Goal: Task Accomplishment & Management: Use online tool/utility

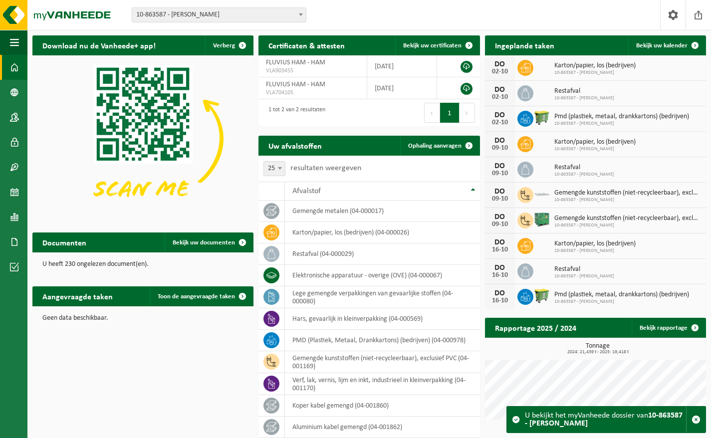
select select "25"
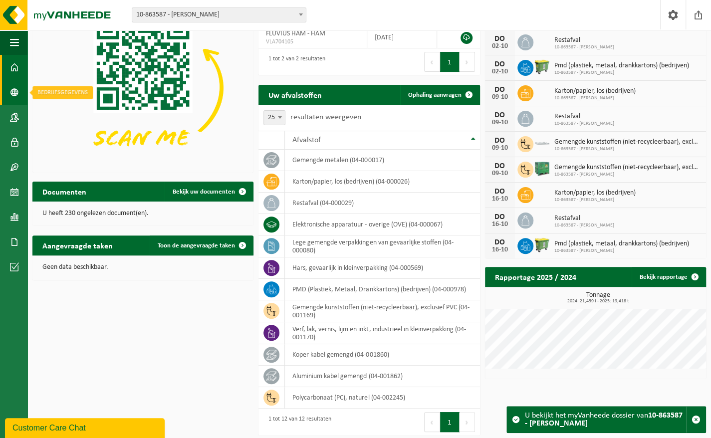
click at [14, 91] on span at bounding box center [14, 92] width 9 height 25
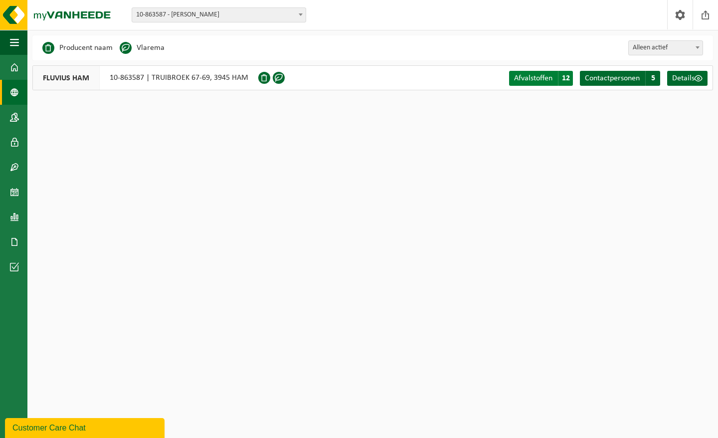
click at [554, 76] on link "Afvalstoffen A 12" at bounding box center [541, 78] width 64 height 15
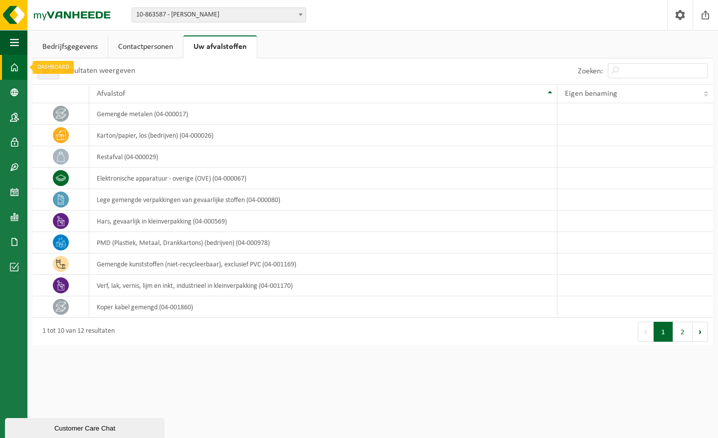
click at [12, 62] on span at bounding box center [14, 67] width 9 height 25
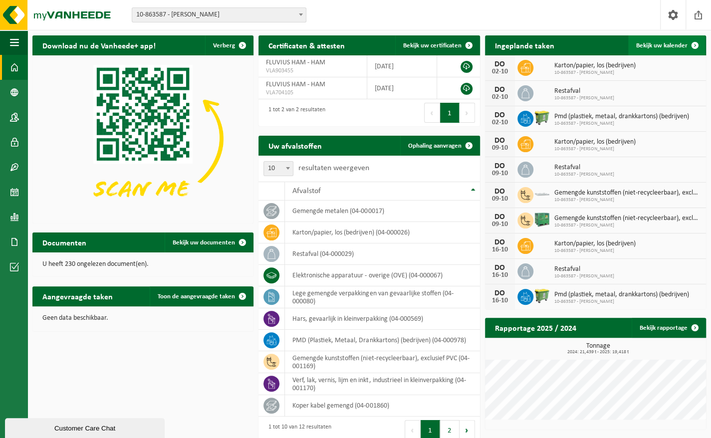
click at [678, 44] on span "Bekijk uw kalender" at bounding box center [661, 45] width 51 height 6
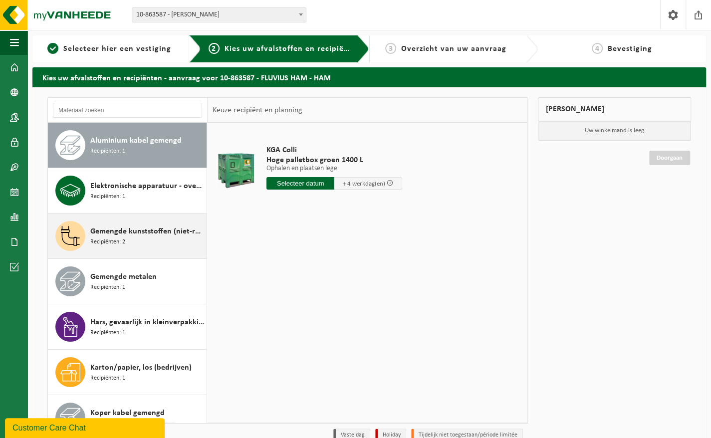
click at [151, 229] on span "Gemengde kunststoffen (niet-recycleerbaar), exclusief PVC" at bounding box center [147, 231] width 114 height 12
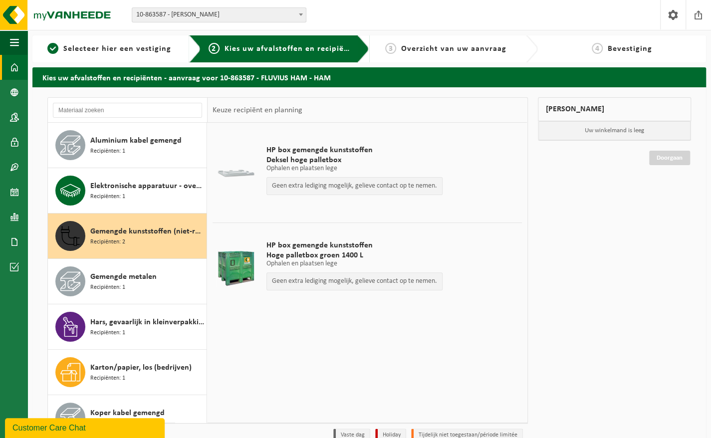
click at [15, 66] on span at bounding box center [14, 67] width 9 height 25
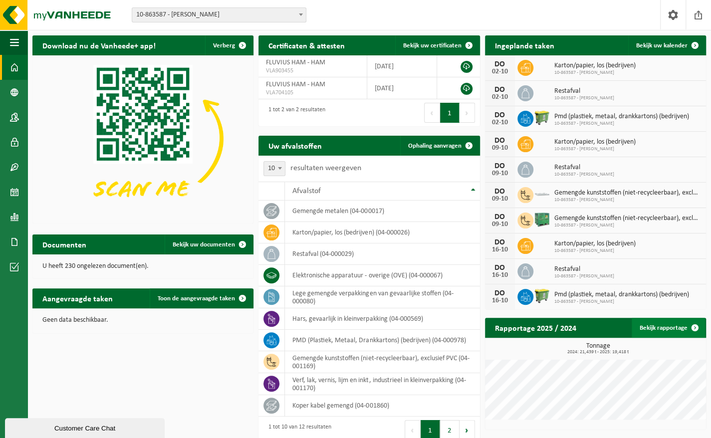
click at [671, 330] on link "Bekijk rapportage" at bounding box center [667, 328] width 73 height 20
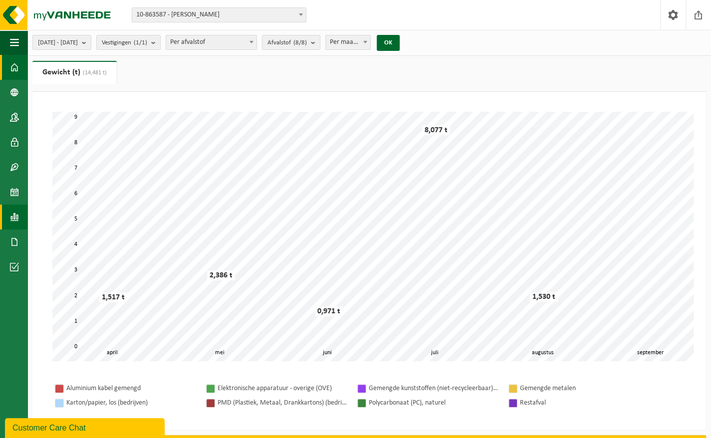
click at [13, 66] on span at bounding box center [14, 67] width 9 height 25
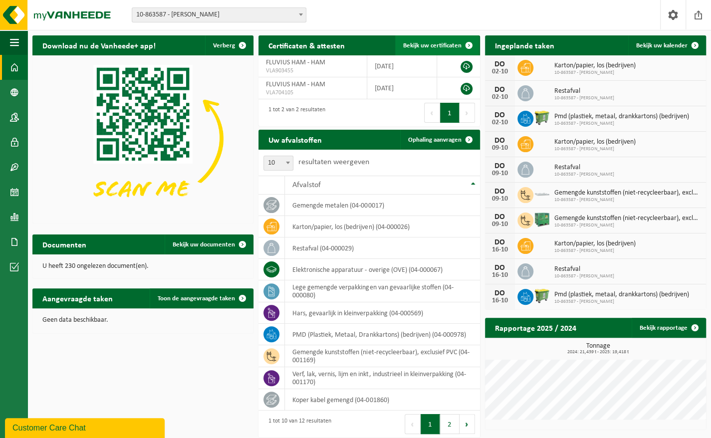
click at [457, 44] on span "Bekijk uw certificaten" at bounding box center [432, 45] width 58 height 6
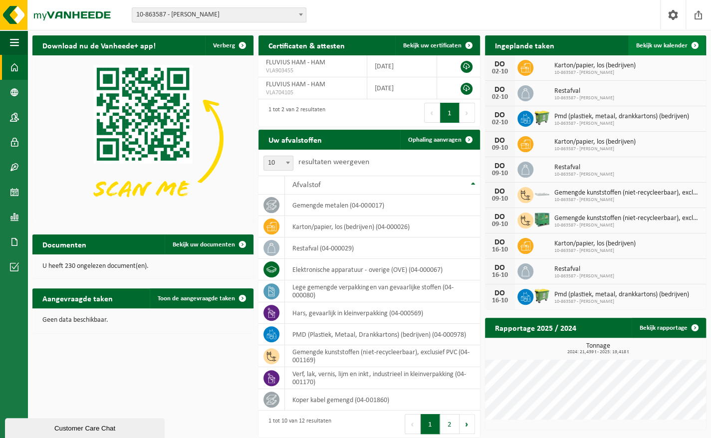
click at [666, 47] on span "Bekijk uw kalender" at bounding box center [661, 45] width 51 height 6
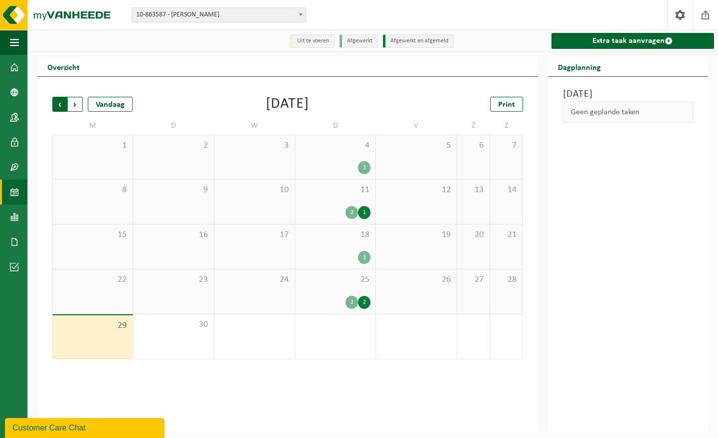
click at [76, 107] on span "Volgende" at bounding box center [75, 104] width 15 height 15
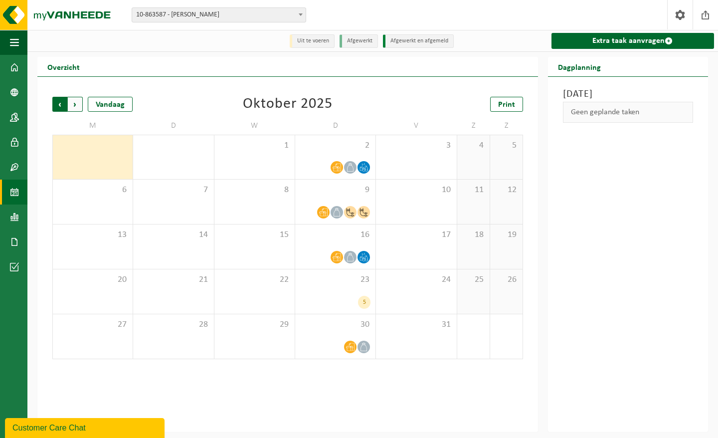
click at [77, 110] on span "Volgende" at bounding box center [75, 104] width 15 height 15
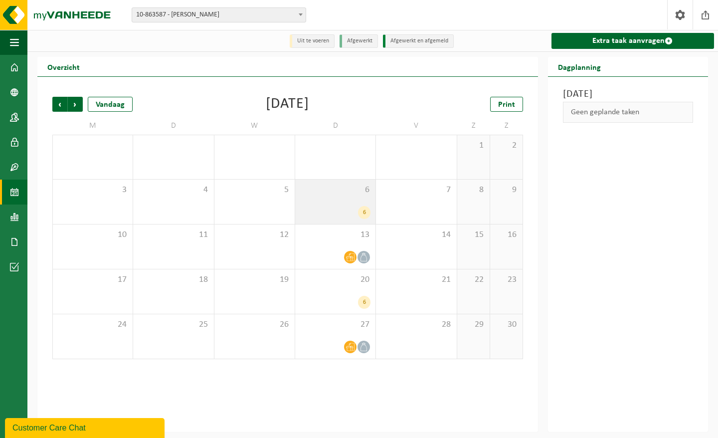
click at [363, 209] on div "6" at bounding box center [364, 212] width 12 height 13
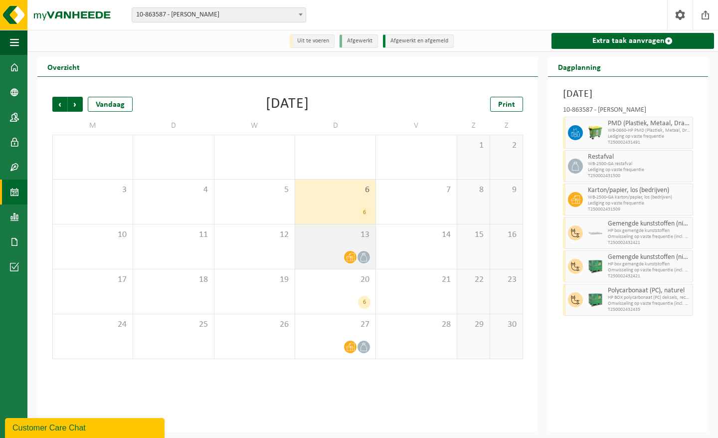
click at [339, 242] on div "13" at bounding box center [335, 246] width 80 height 44
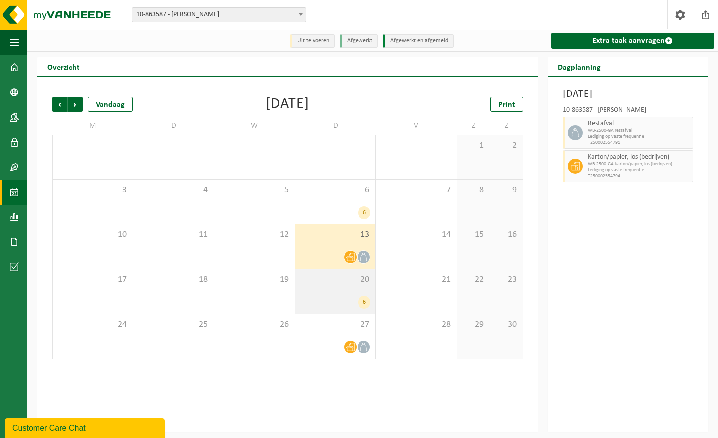
click at [343, 284] on span "20" at bounding box center [335, 279] width 70 height 11
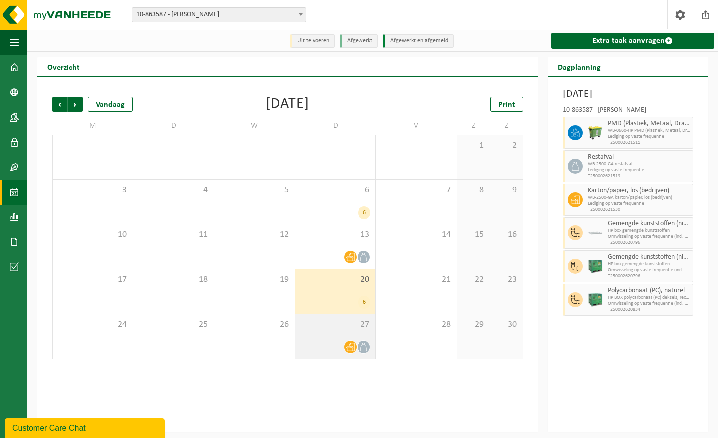
click at [334, 334] on div "27" at bounding box center [335, 336] width 80 height 44
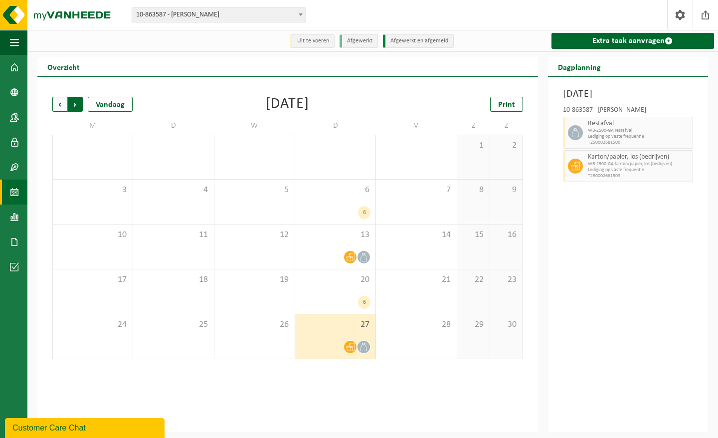
click at [59, 108] on span "Vorige" at bounding box center [59, 104] width 15 height 15
